Goal: Task Accomplishment & Management: Use online tool/utility

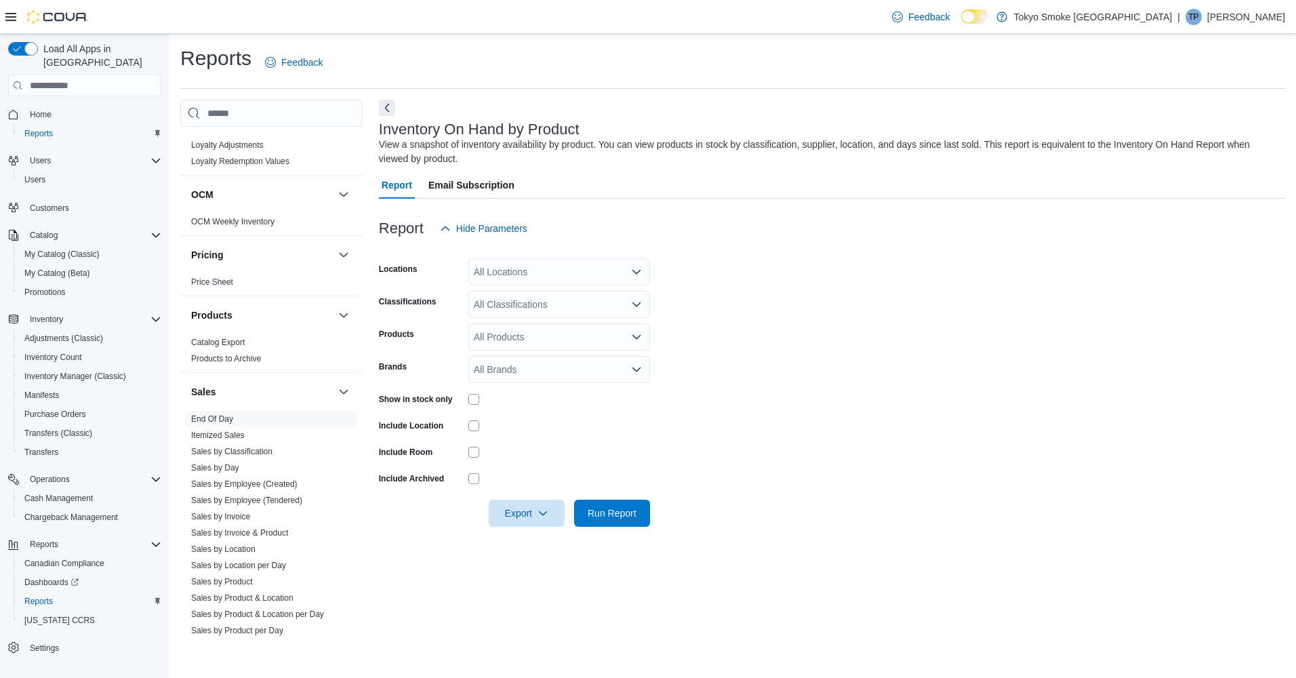
scroll to position [949, 0]
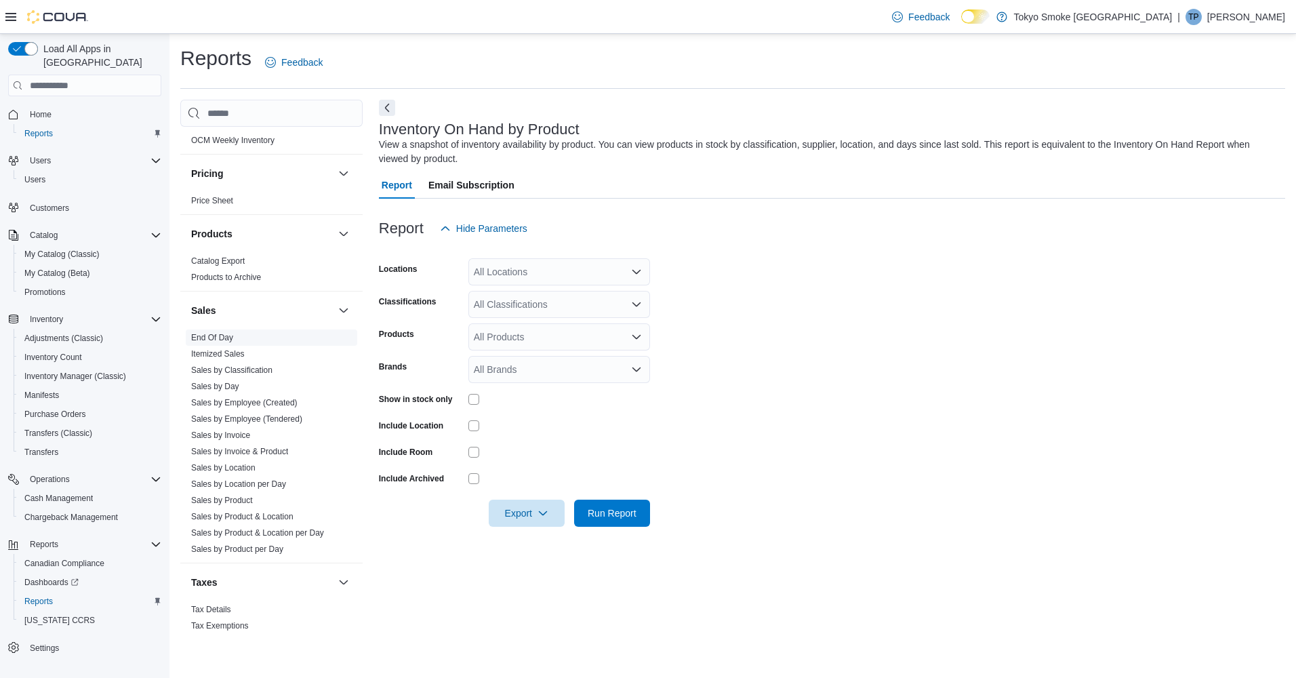
click at [215, 332] on span "End Of Day" at bounding box center [212, 337] width 42 height 11
click at [216, 333] on link "End Of Day" at bounding box center [212, 337] width 42 height 9
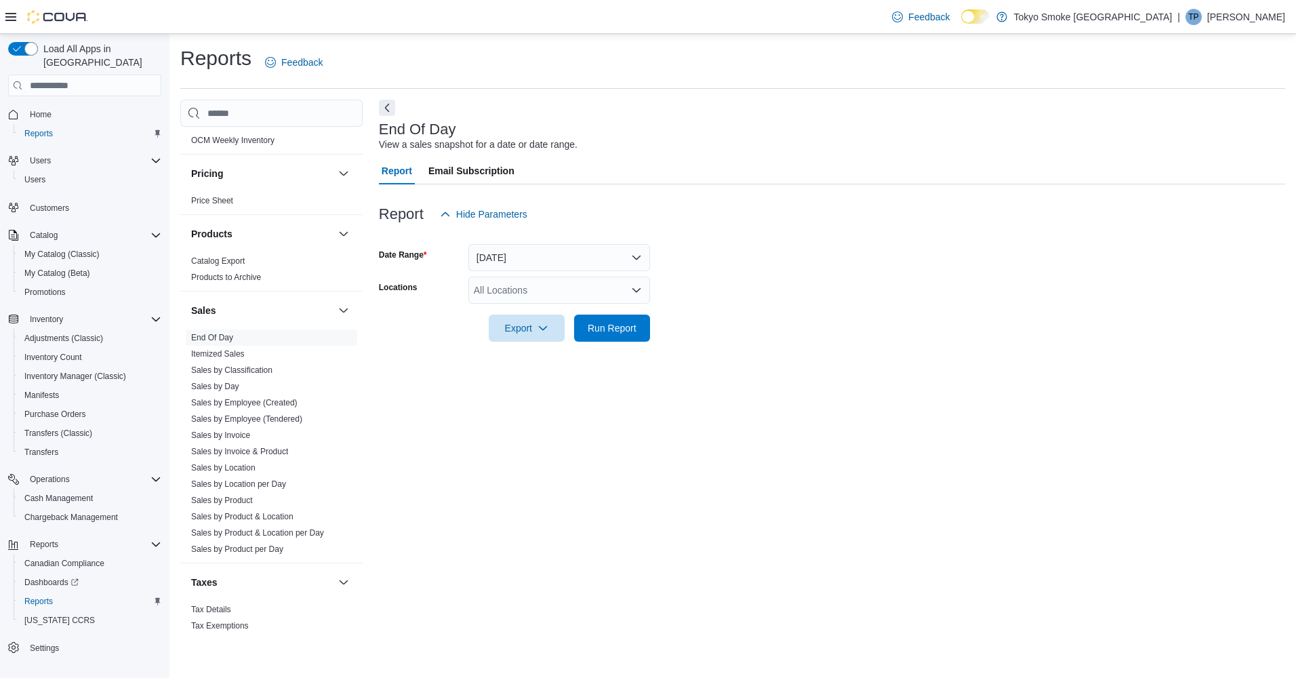
click at [594, 294] on div "All Locations" at bounding box center [559, 290] width 182 height 27
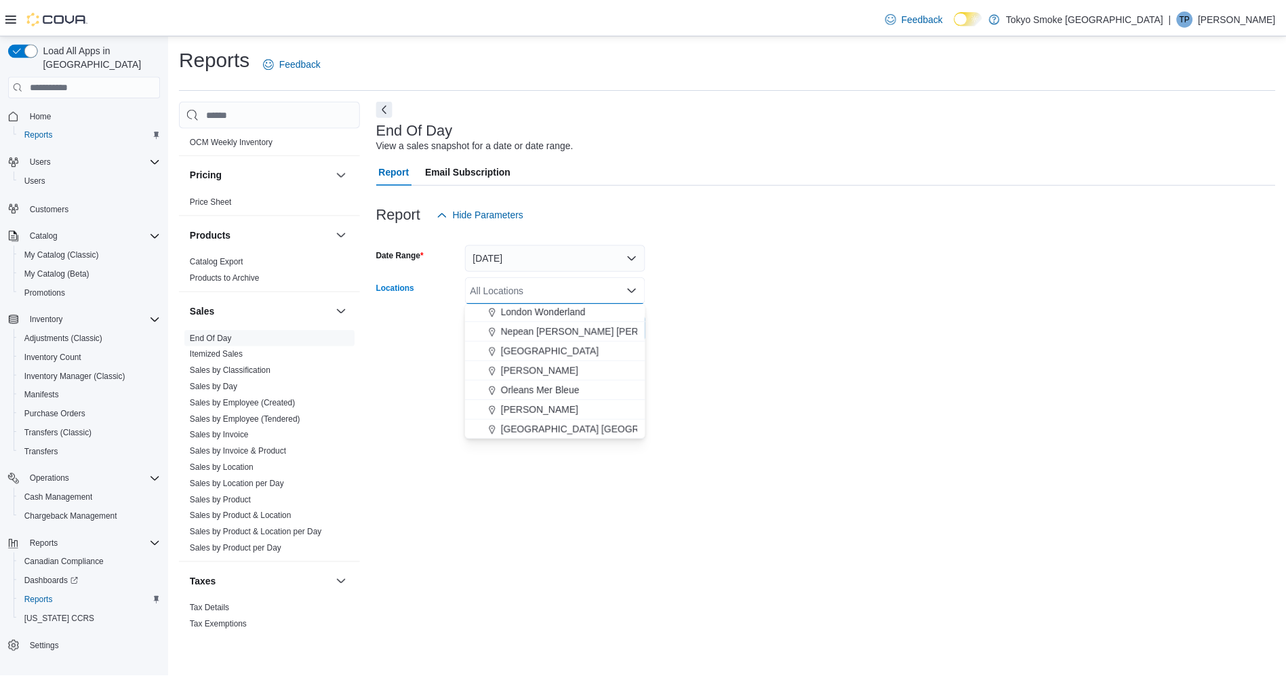
scroll to position [542, 0]
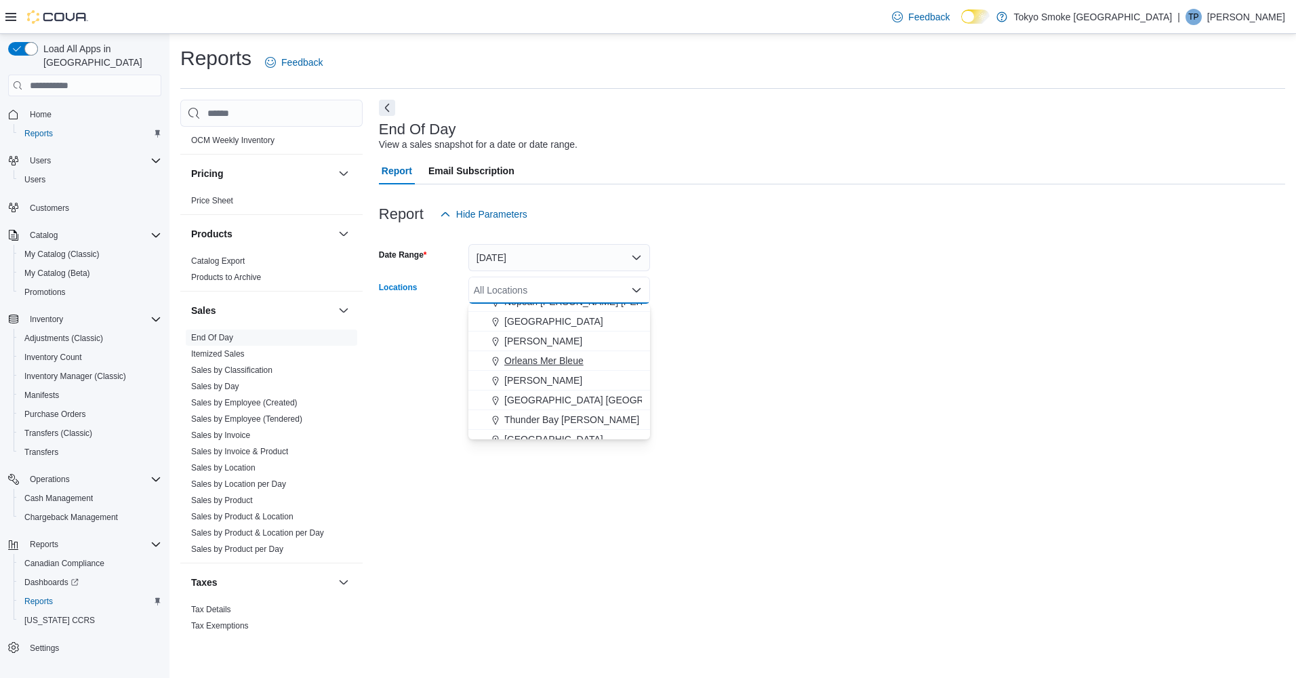
click at [564, 358] on span "Orleans Mer Bleue" at bounding box center [543, 361] width 79 height 14
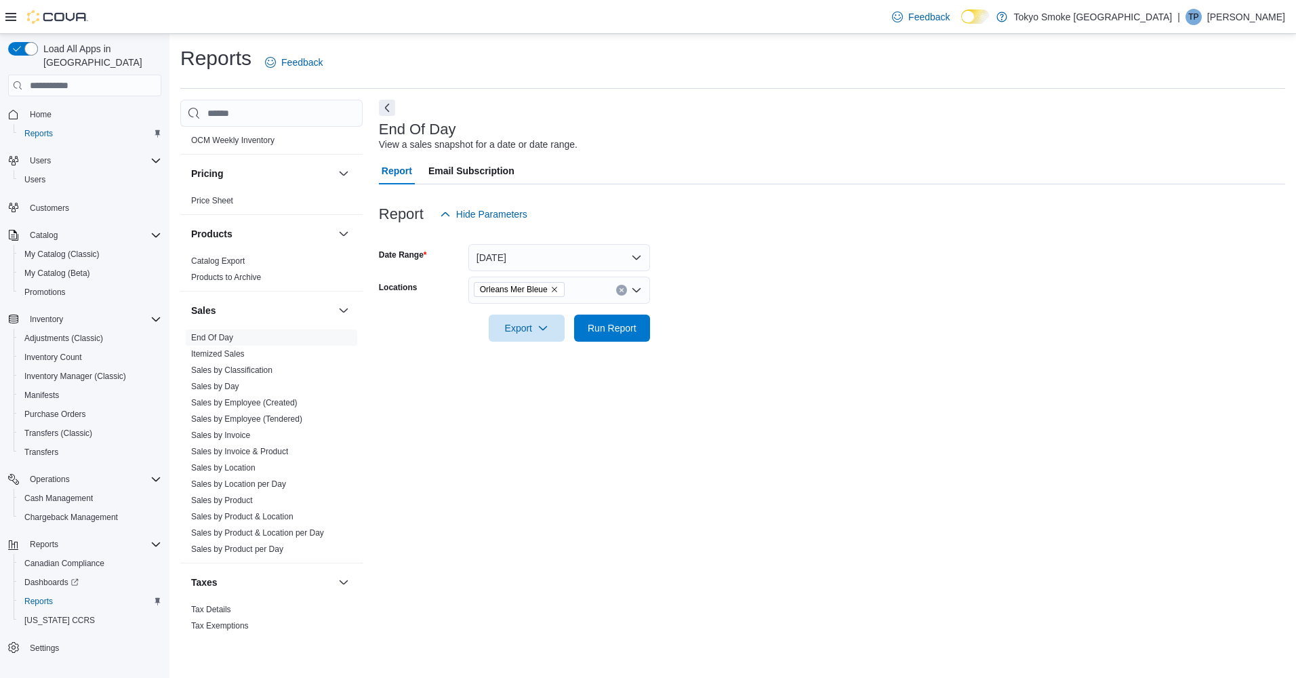
click at [732, 331] on form "Date Range [DATE] Locations [GEOGRAPHIC_DATA] [GEOGRAPHIC_DATA] Bleue Export Ru…" at bounding box center [832, 285] width 906 height 114
click at [617, 338] on span "Run Report" at bounding box center [612, 327] width 60 height 27
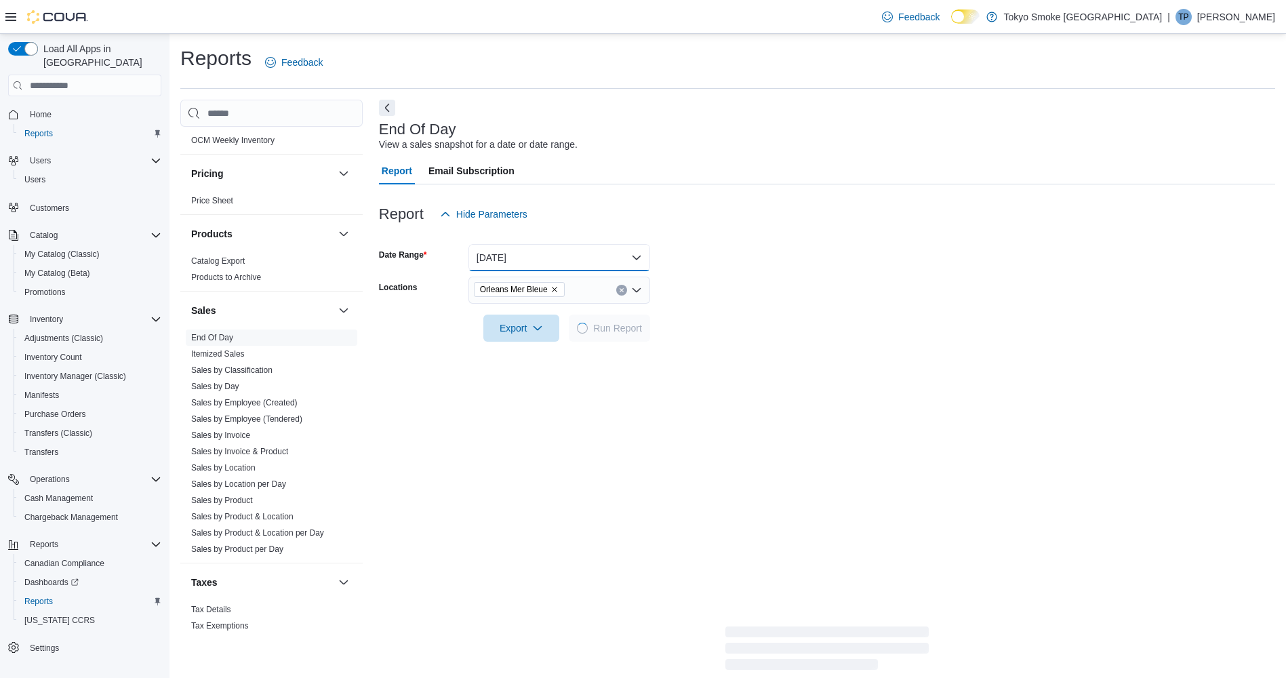
click at [614, 248] on button "[DATE]" at bounding box center [559, 257] width 182 height 27
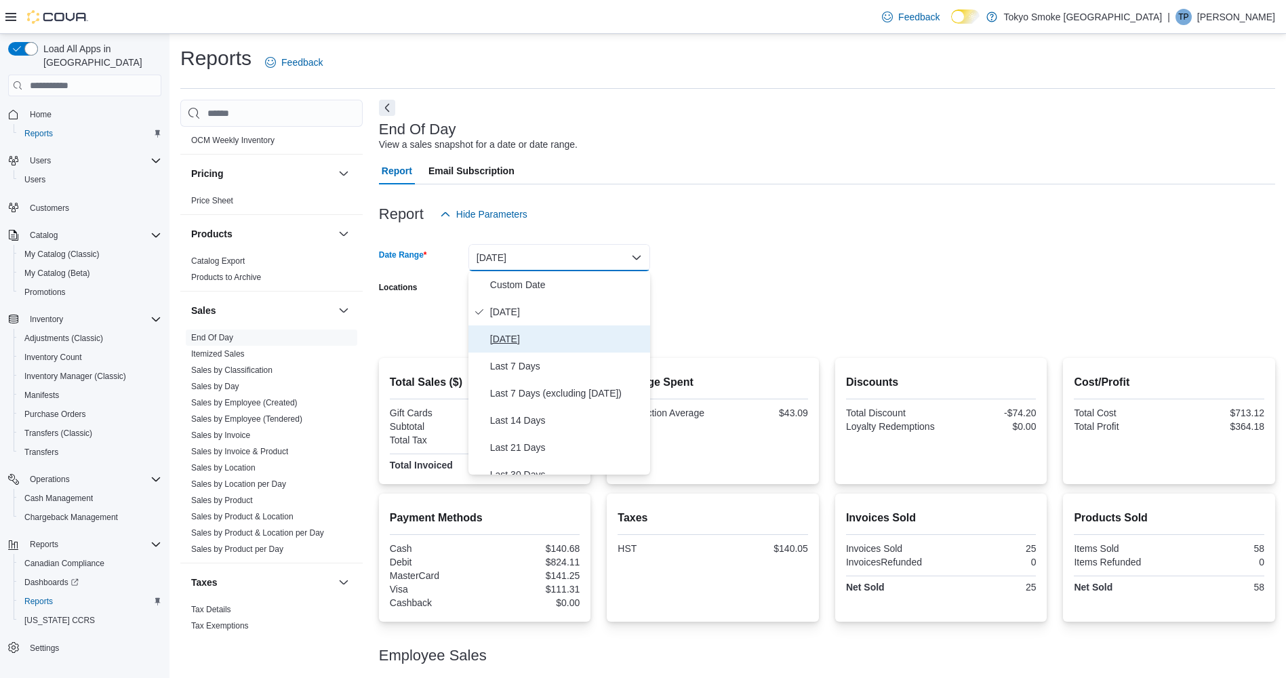
click at [499, 338] on span "[DATE]" at bounding box center [567, 339] width 155 height 16
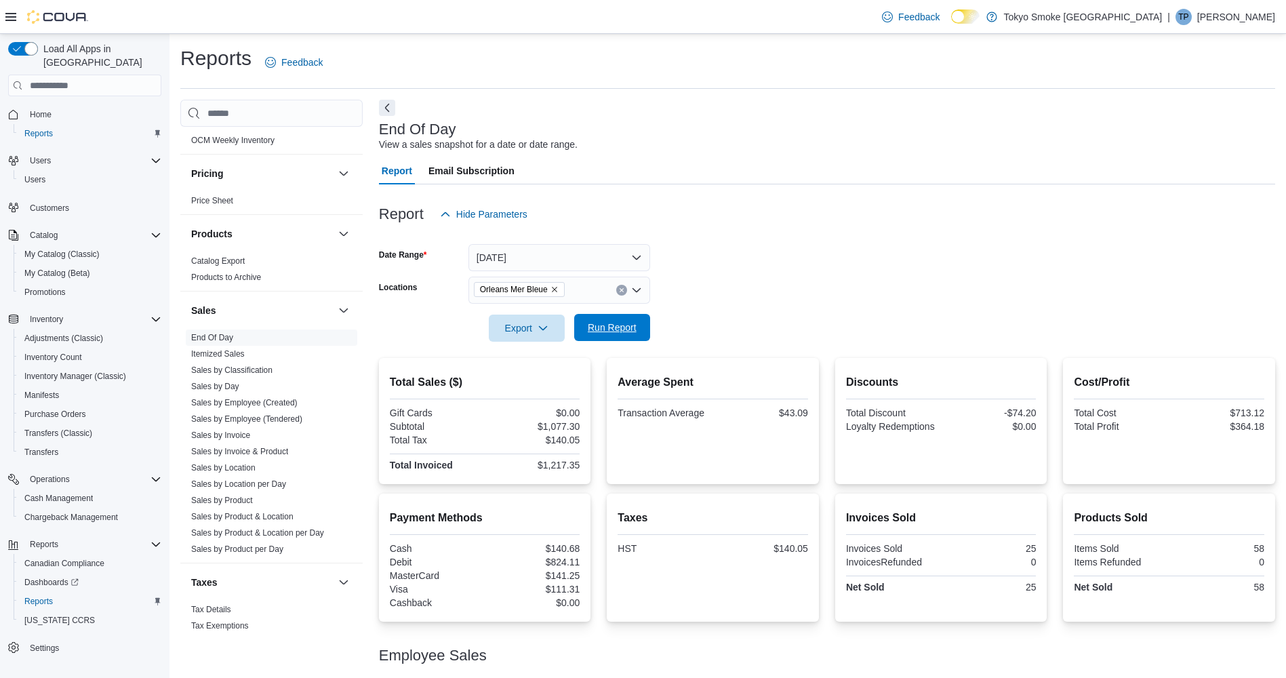
click at [601, 329] on span "Run Report" at bounding box center [612, 328] width 49 height 14
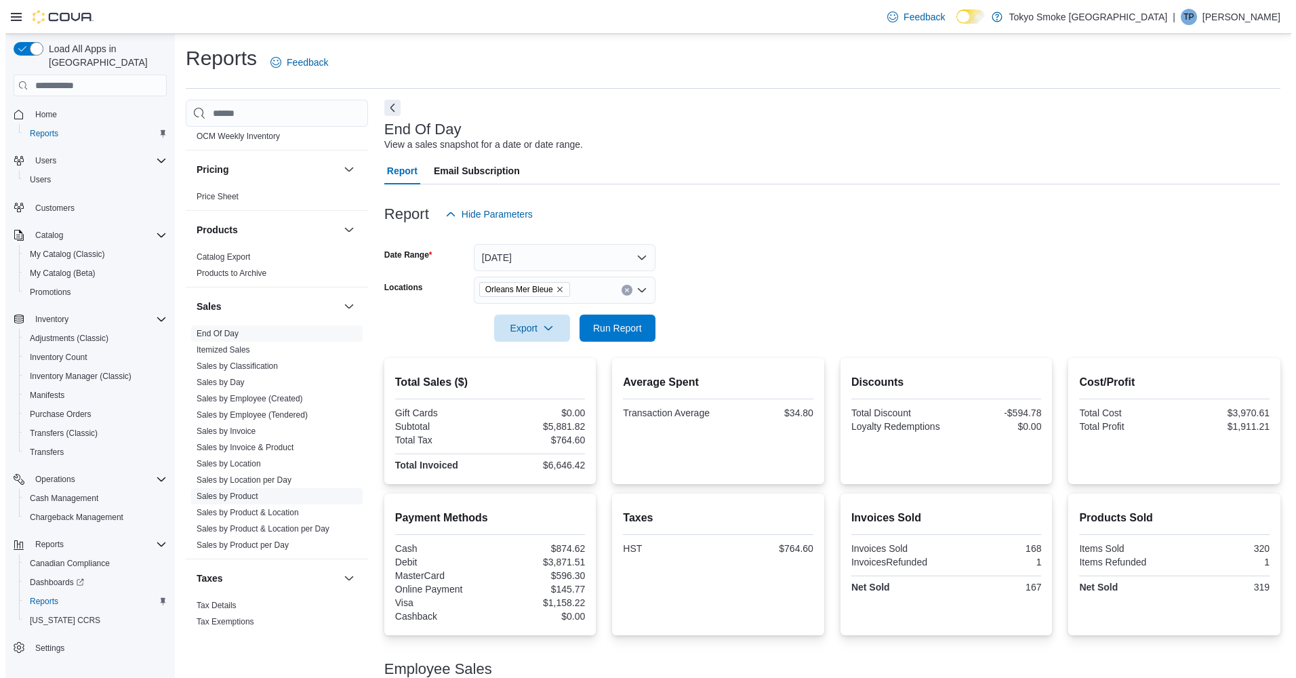
scroll to position [956, 0]
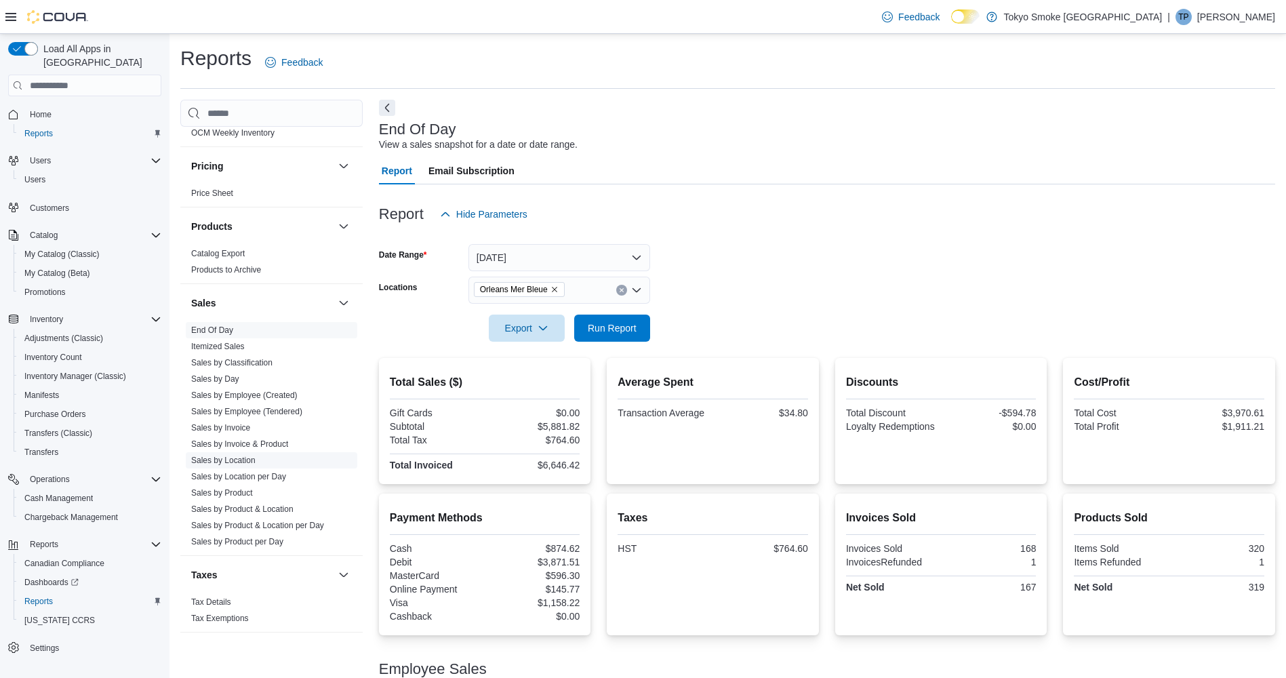
click at [237, 456] on link "Sales by Location" at bounding box center [223, 460] width 64 height 9
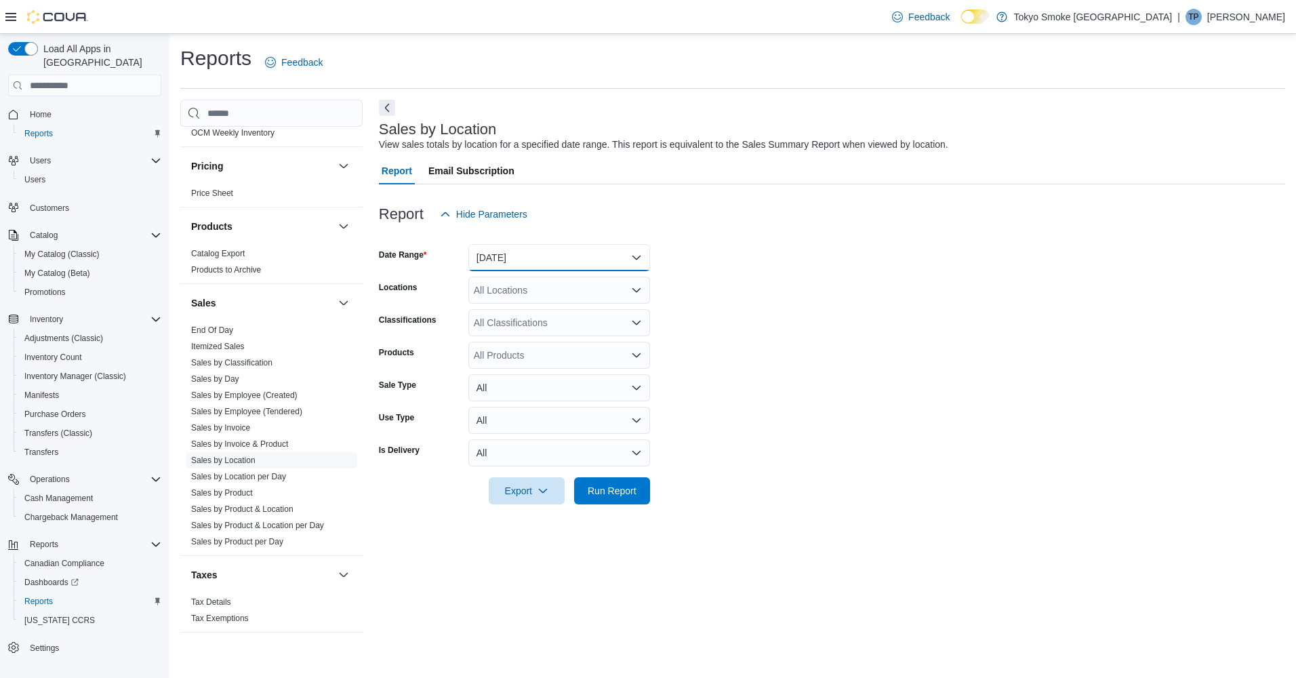
click at [540, 260] on button "[DATE]" at bounding box center [559, 257] width 182 height 27
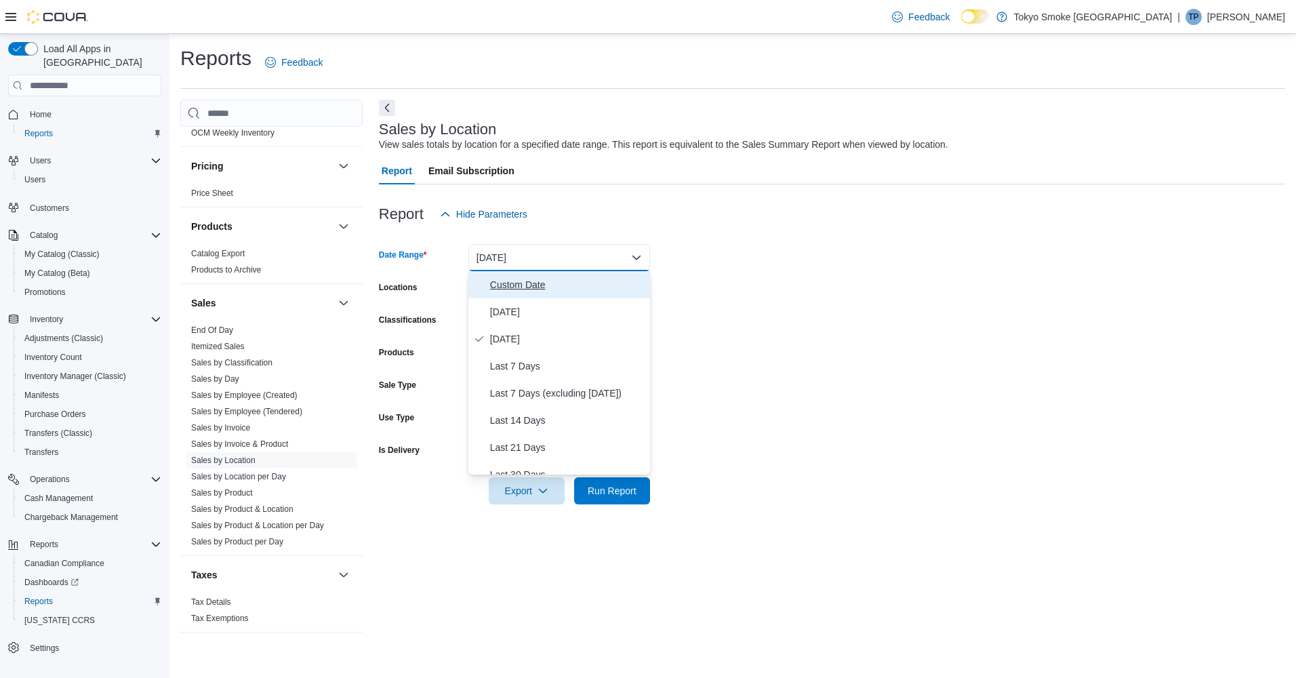
click at [540, 283] on span "Custom Date" at bounding box center [567, 285] width 155 height 16
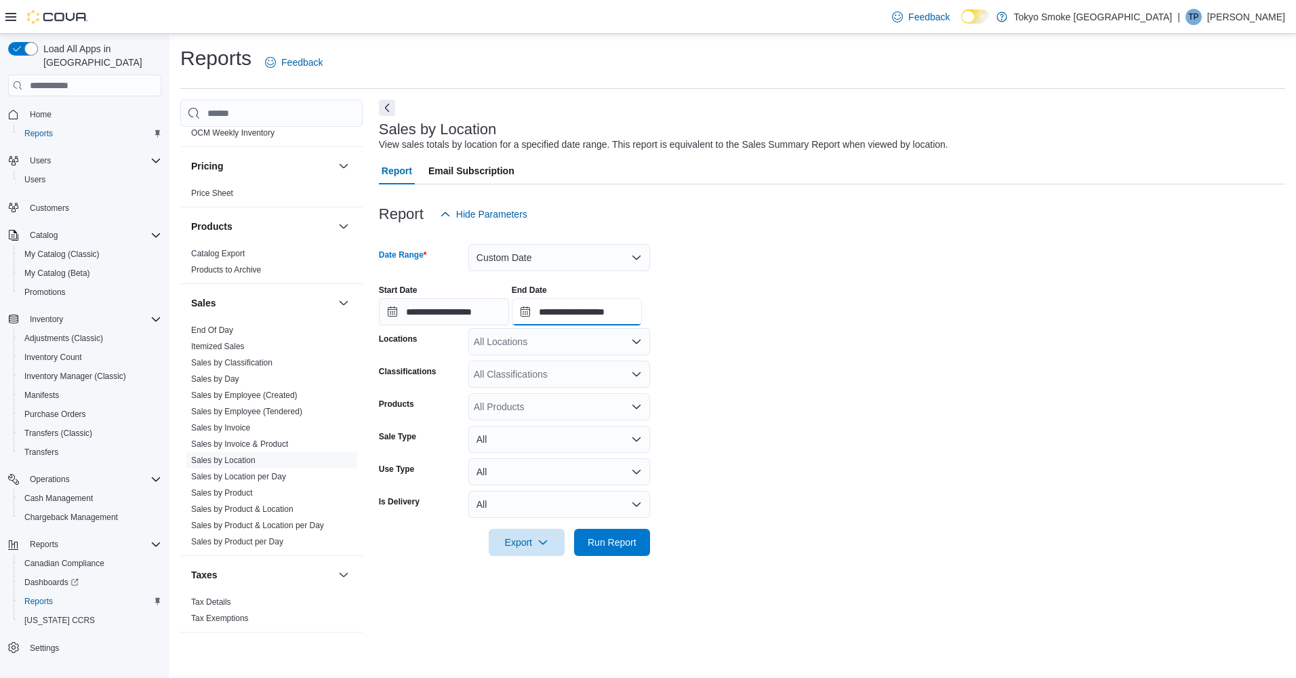
click at [570, 307] on input "**********" at bounding box center [577, 311] width 130 height 27
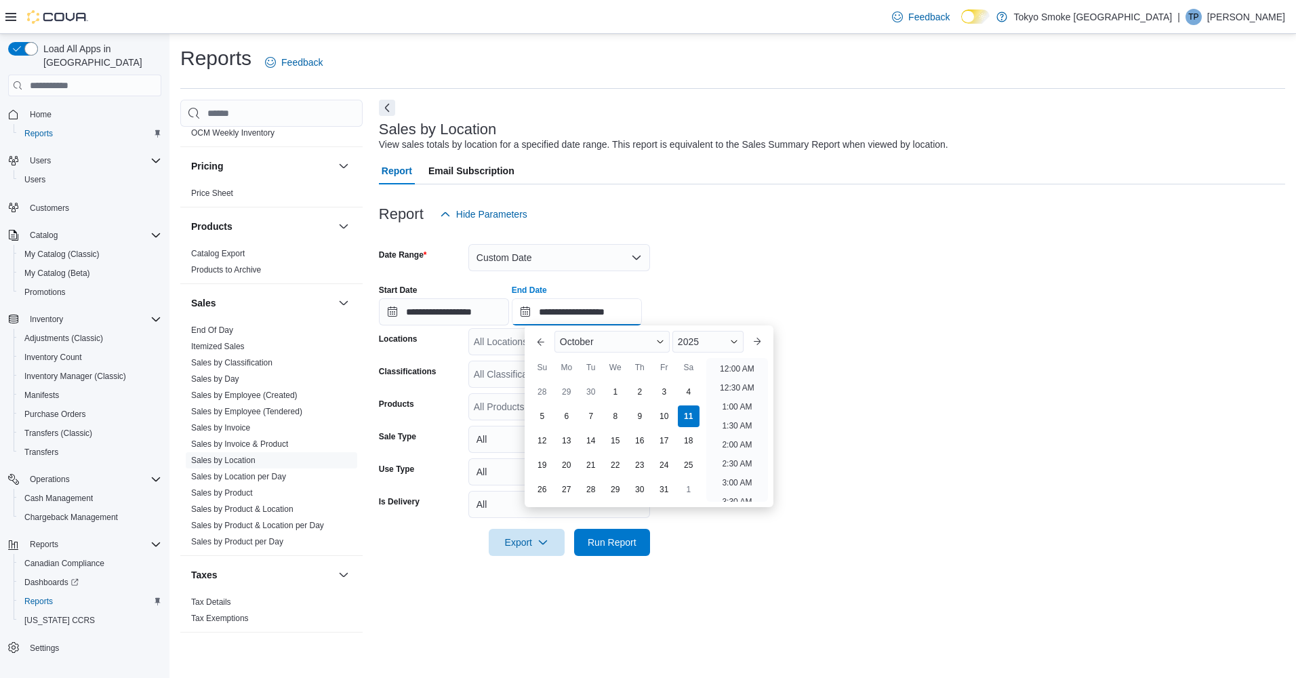
scroll to position [770, 0]
click at [551, 243] on div at bounding box center [832, 236] width 906 height 16
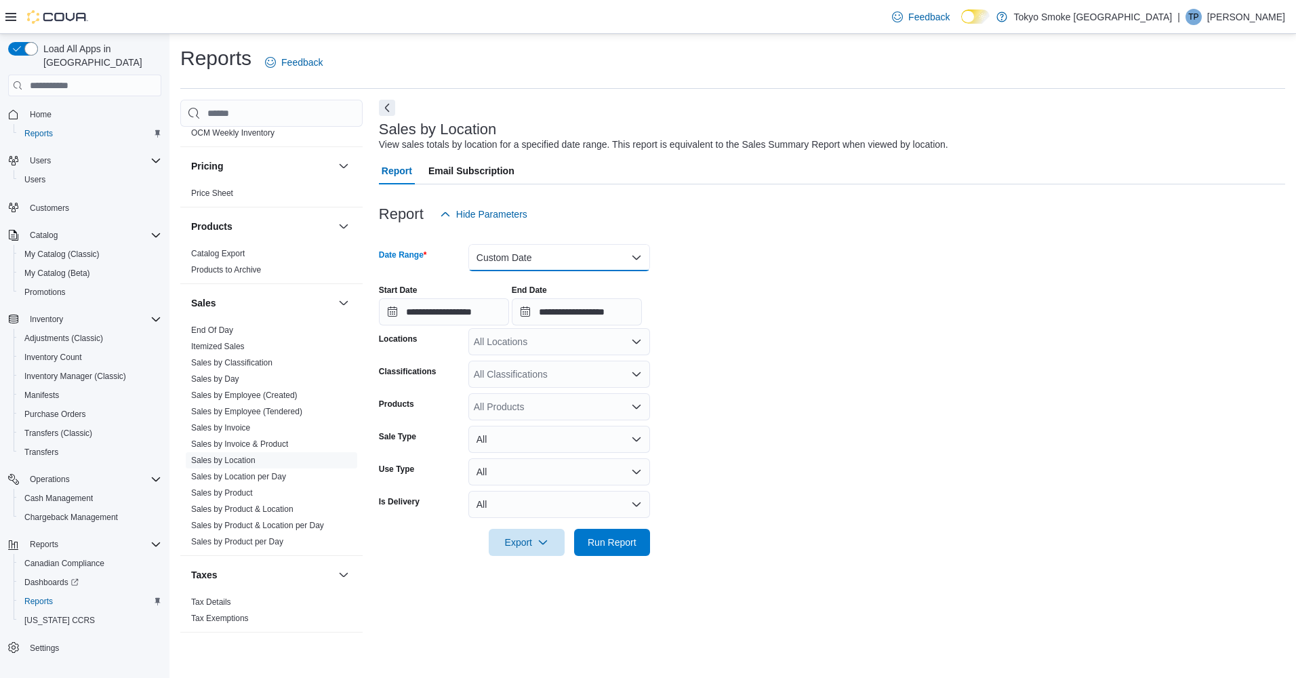
click at [549, 260] on button "Custom Date" at bounding box center [559, 257] width 182 height 27
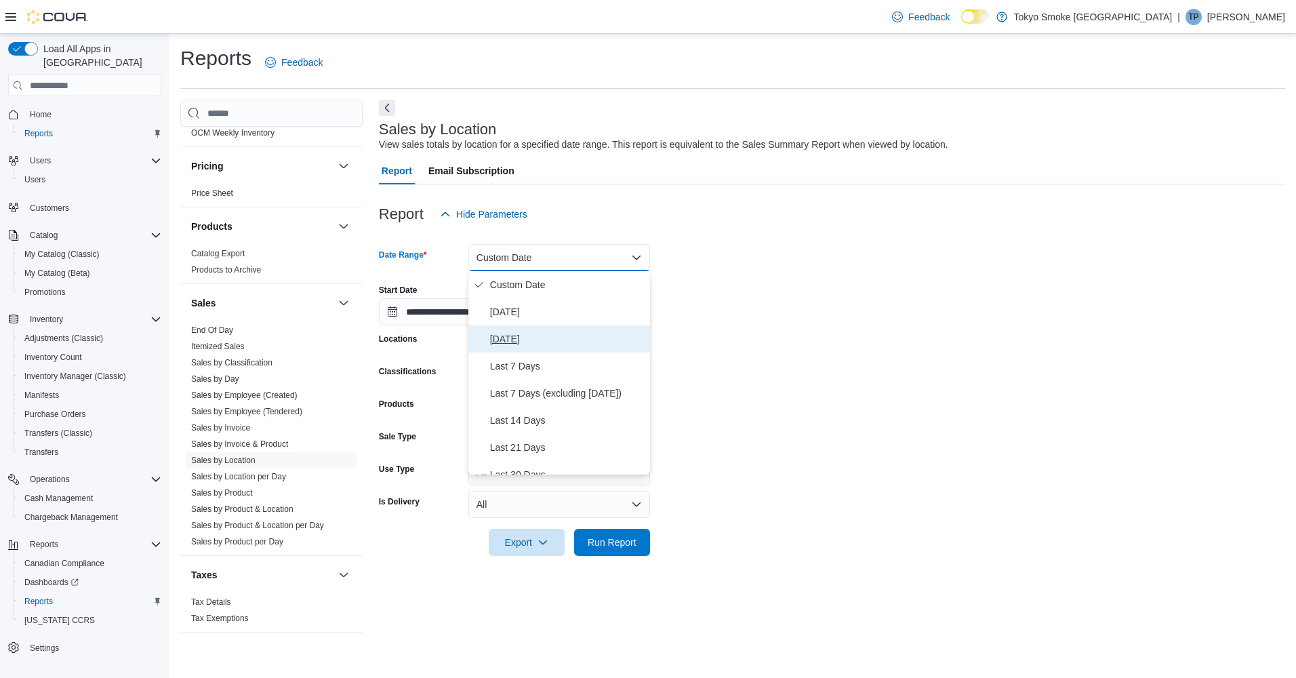
click at [533, 339] on span "[DATE]" at bounding box center [567, 339] width 155 height 16
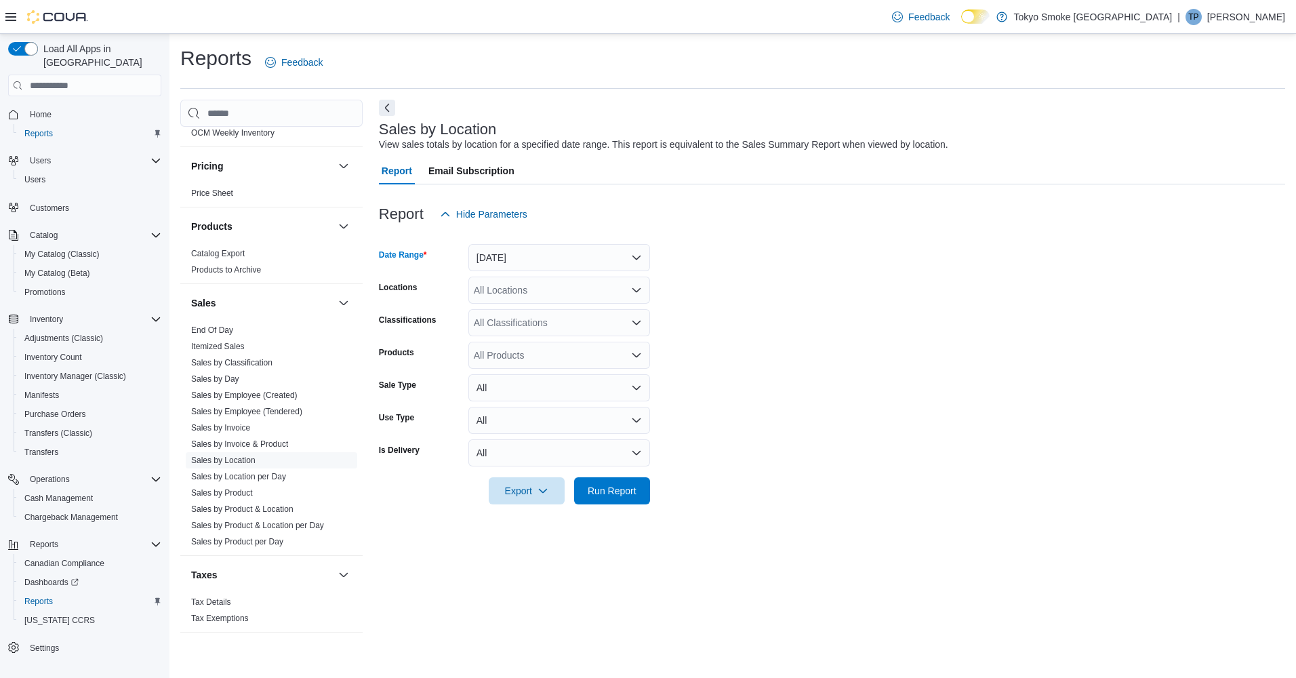
click at [589, 295] on div "All Locations" at bounding box center [559, 290] width 182 height 27
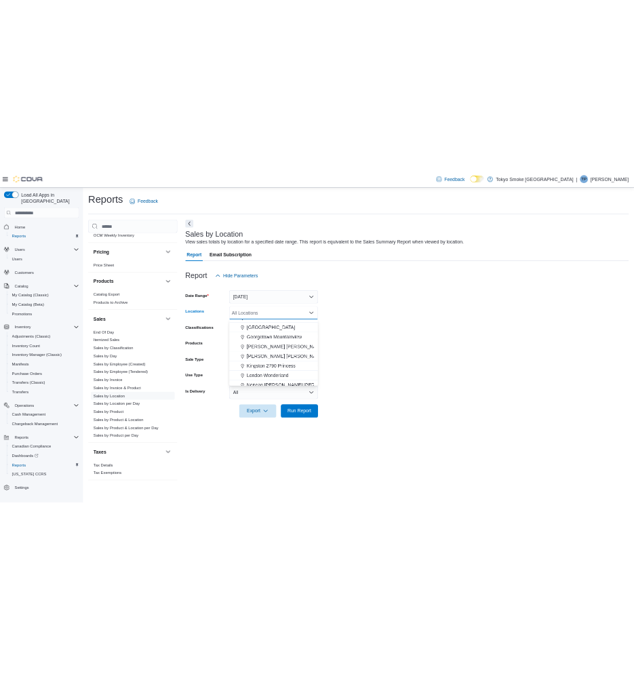
scroll to position [474, 0]
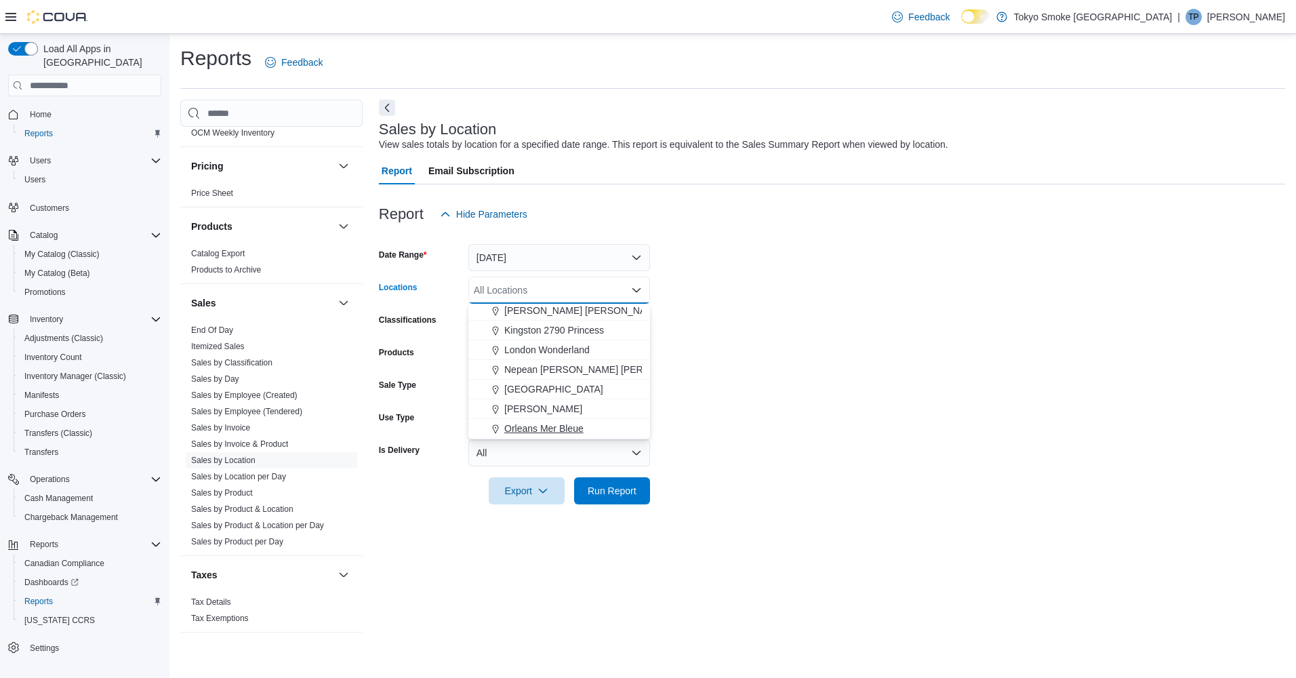
click at [548, 426] on span "Orleans Mer Bleue" at bounding box center [543, 429] width 79 height 14
click at [709, 373] on form "Date Range [DATE] Locations [GEOGRAPHIC_DATA] [GEOGRAPHIC_DATA] Bleue Combo box…" at bounding box center [832, 366] width 906 height 277
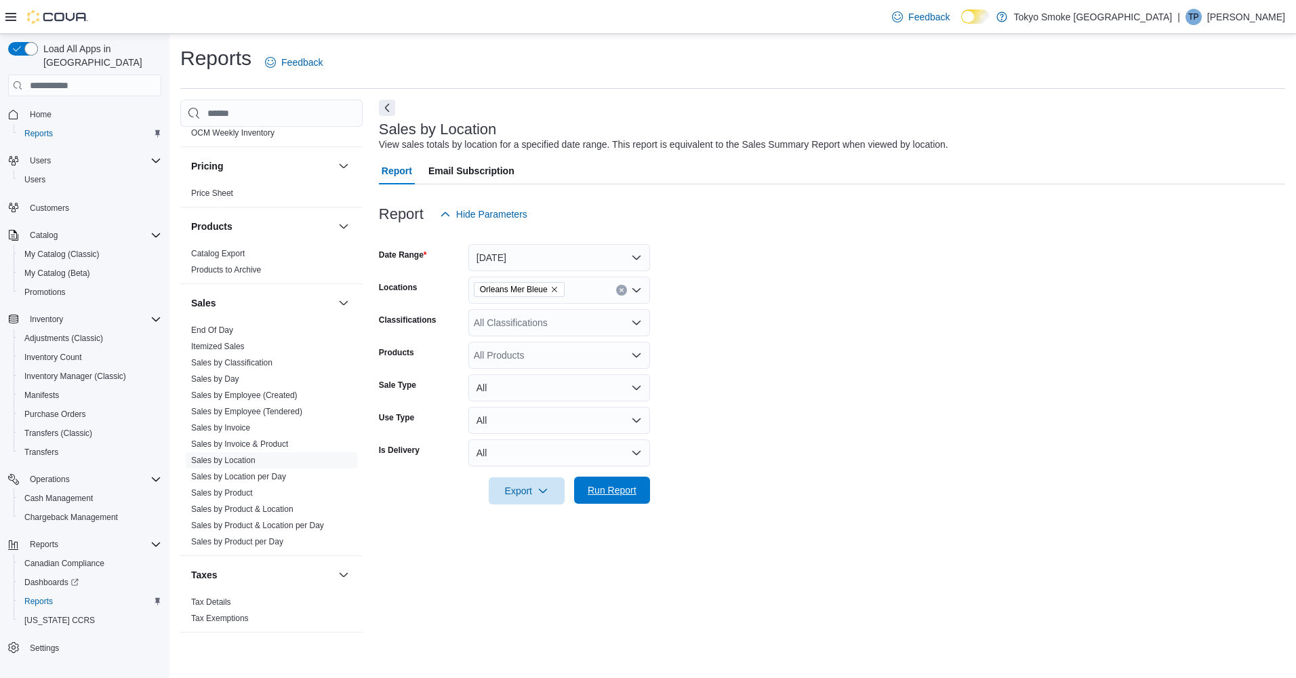
click at [607, 486] on span "Run Report" at bounding box center [612, 490] width 49 height 14
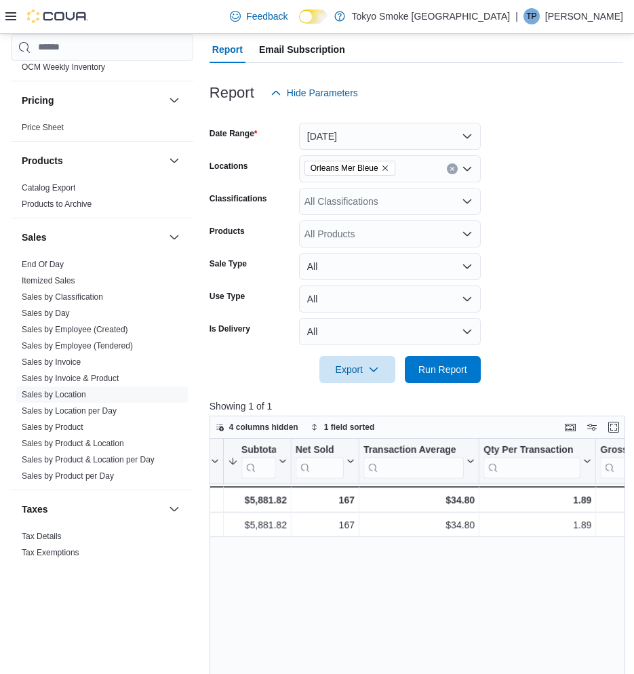
scroll to position [0, 117]
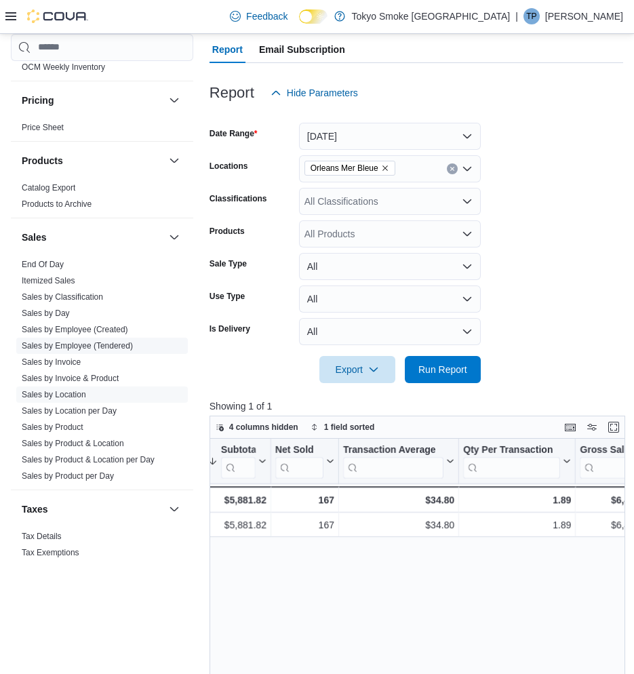
click at [83, 341] on link "Sales by Employee (Tendered)" at bounding box center [77, 345] width 111 height 9
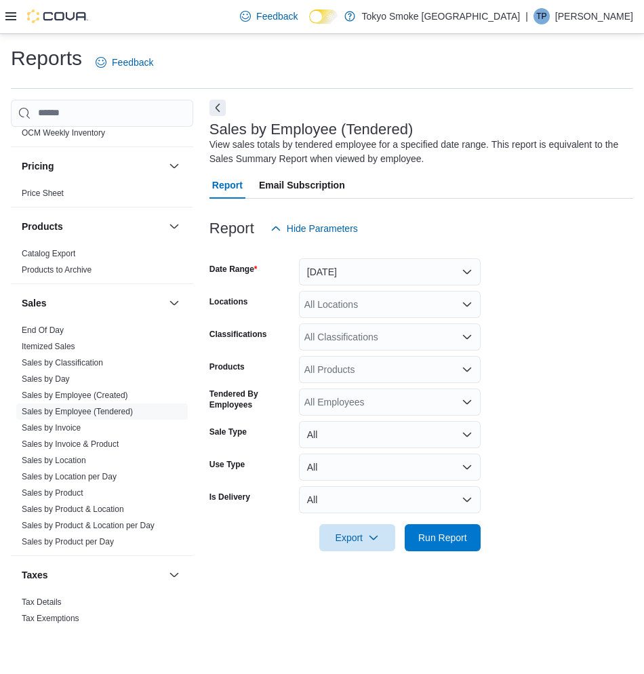
click at [387, 310] on div "All Locations" at bounding box center [390, 304] width 182 height 27
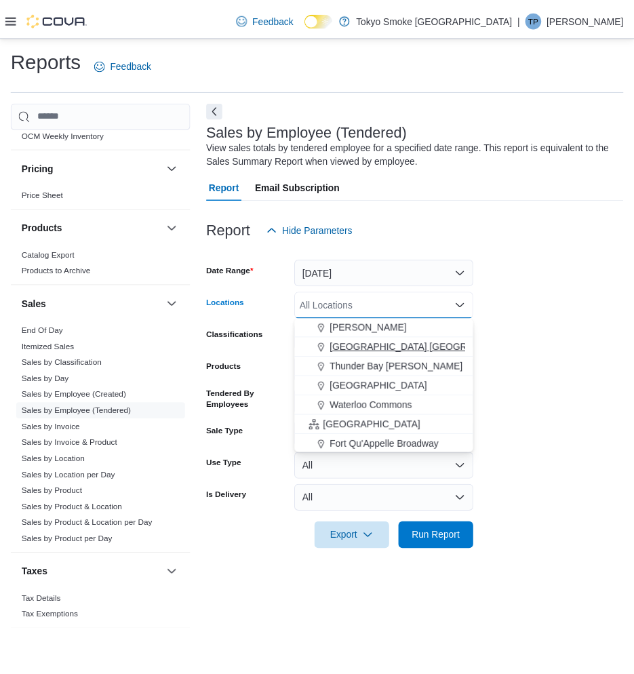
scroll to position [542, 0]
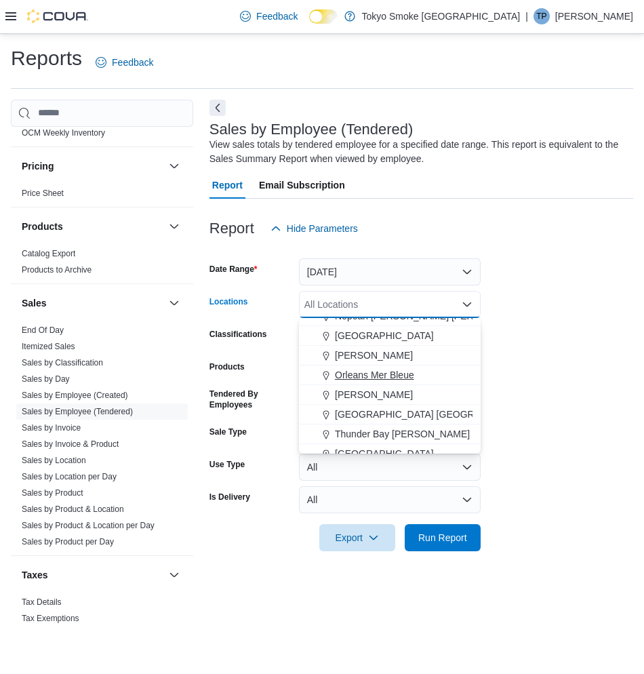
click at [388, 370] on span "Orleans Mer Bleue" at bounding box center [374, 375] width 79 height 14
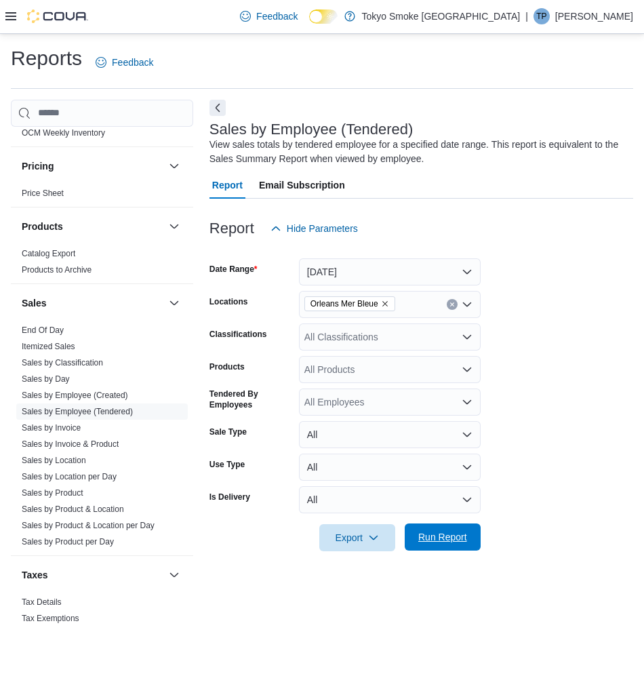
click at [443, 544] on span "Run Report" at bounding box center [443, 536] width 60 height 27
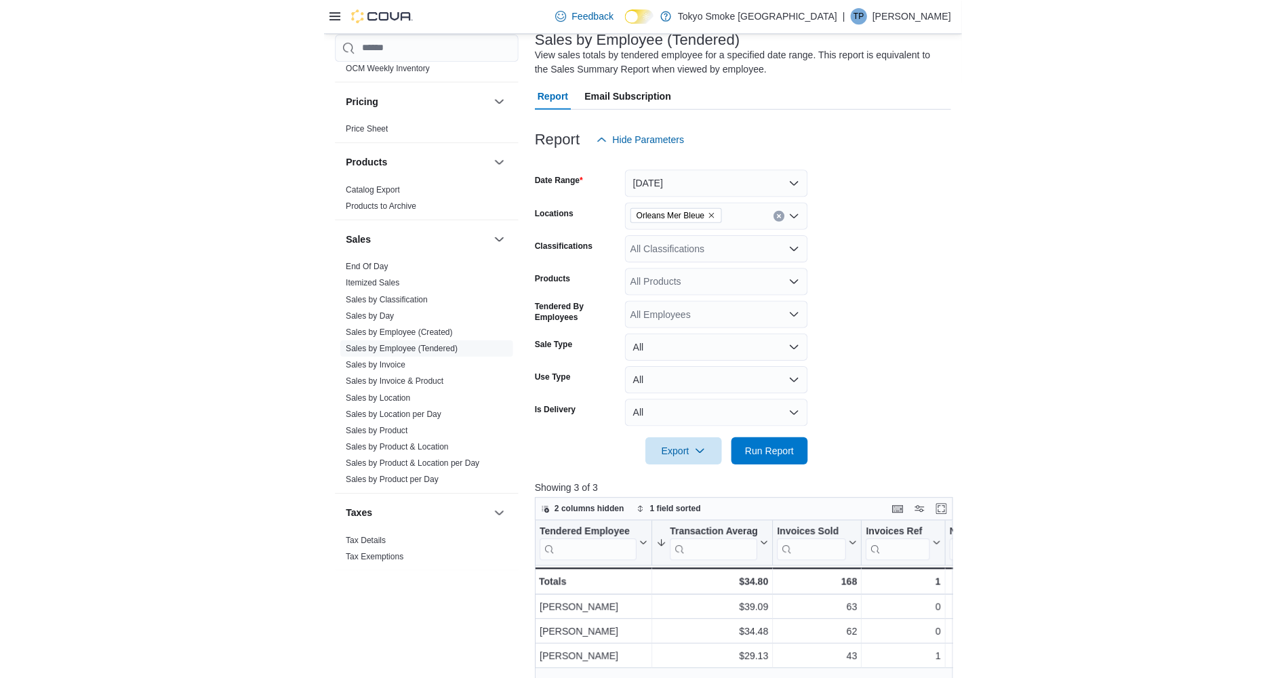
scroll to position [203, 0]
